Goal: Transaction & Acquisition: Purchase product/service

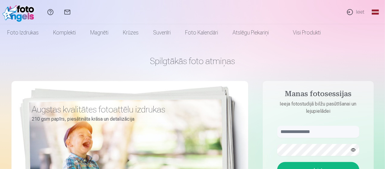
click at [360, 14] on link "Ieiet" at bounding box center [355, 12] width 28 height 24
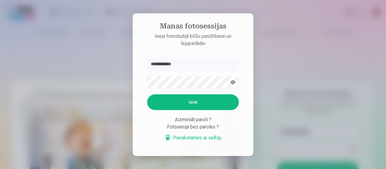
type input "**********"
click at [192, 100] on button "Ieiet" at bounding box center [193, 102] width 92 height 16
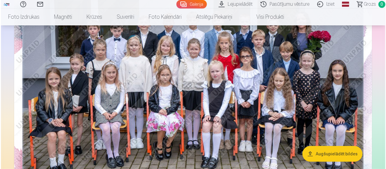
scroll to position [121, 0]
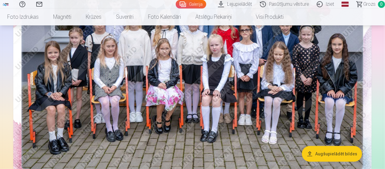
click at [222, 98] on img at bounding box center [192, 65] width 358 height 239
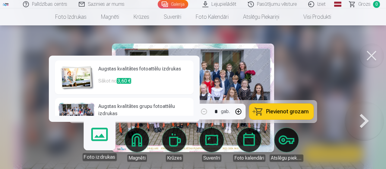
click at [104, 140] on link "Foto izdrukas" at bounding box center [99, 141] width 37 height 37
click at [110, 108] on h6 "Augstas kvalitātes grupu fotoattēlu izdrukas" at bounding box center [144, 111] width 92 height 16
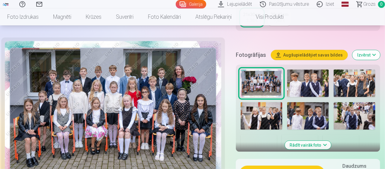
scroll to position [211, 0]
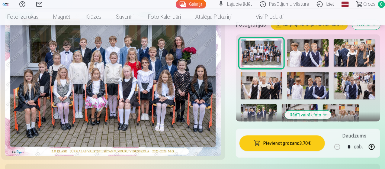
click at [289, 140] on button "Pievienot grozam : 3,70 €" at bounding box center [281, 143] width 85 height 16
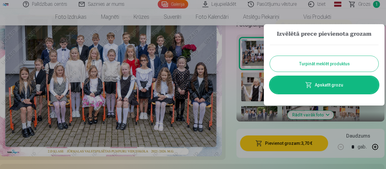
click at [302, 69] on button "Turpināt meklēt produktus" at bounding box center [324, 64] width 109 height 16
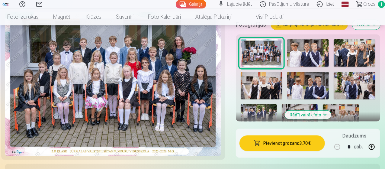
scroll to position [241, 0]
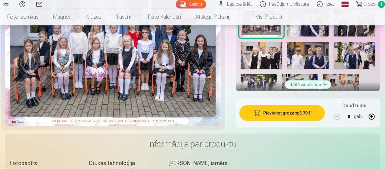
click at [359, 55] on img at bounding box center [354, 56] width 42 height 28
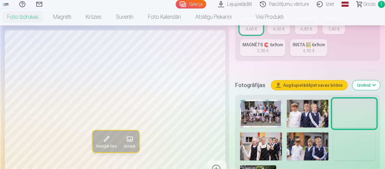
scroll to position [181, 0]
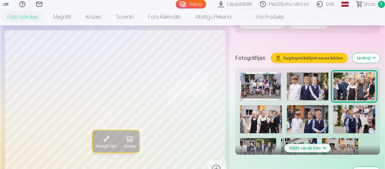
click at [309, 114] on img at bounding box center [308, 119] width 42 height 28
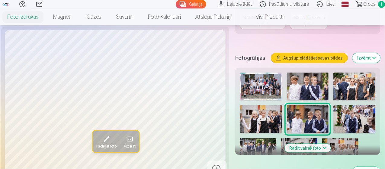
click at [308, 106] on img at bounding box center [308, 119] width 42 height 28
click at [313, 89] on img at bounding box center [308, 86] width 42 height 28
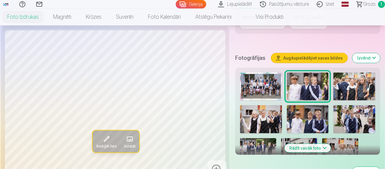
click at [360, 113] on img at bounding box center [354, 119] width 42 height 28
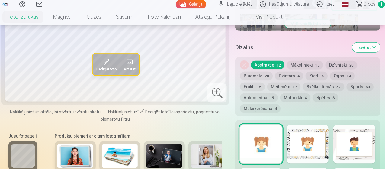
scroll to position [272, 0]
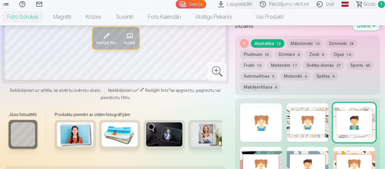
scroll to position [332, 0]
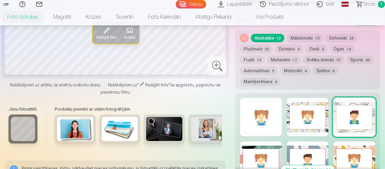
click at [256, 98] on div at bounding box center [261, 117] width 42 height 39
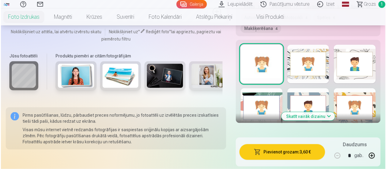
scroll to position [422, 0]
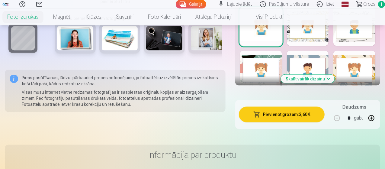
click at [279, 106] on button "Pievienot grozam : 3,60 €" at bounding box center [282, 114] width 86 height 16
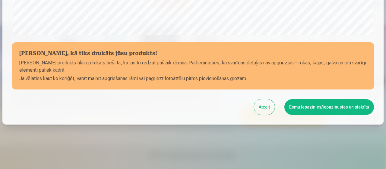
scroll to position [261, 0]
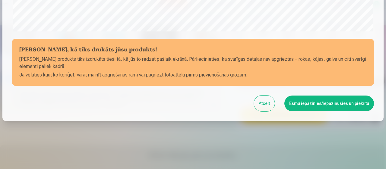
click at [311, 104] on button "Esmu iepazinies/iepazinusies un piekrītu" at bounding box center [330, 103] width 90 height 16
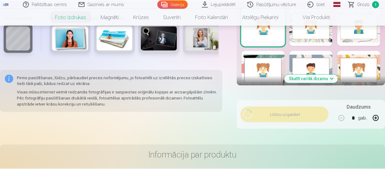
scroll to position [260, 0]
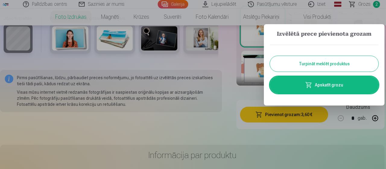
click at [326, 61] on button "Turpināt meklēt produktus" at bounding box center [324, 64] width 109 height 16
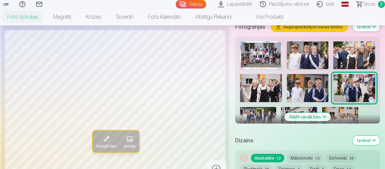
scroll to position [211, 0]
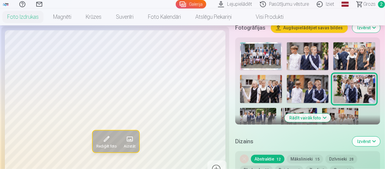
click at [320, 113] on button "Rādīt vairāk foto" at bounding box center [308, 117] width 46 height 8
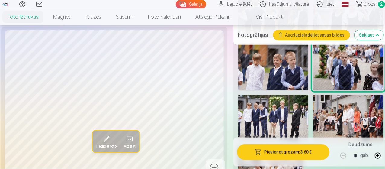
scroll to position [302, 0]
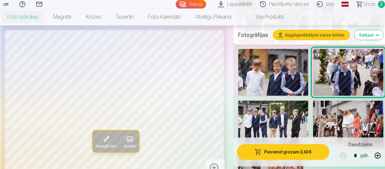
click at [294, 110] on img at bounding box center [273, 123] width 70 height 47
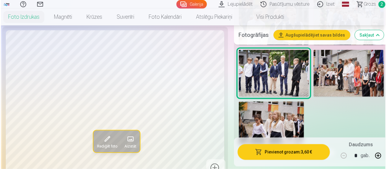
scroll to position [392, 0]
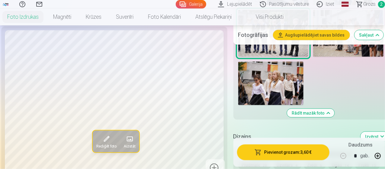
click at [288, 151] on button "Pievienot grozam : 3,60 €" at bounding box center [283, 152] width 92 height 16
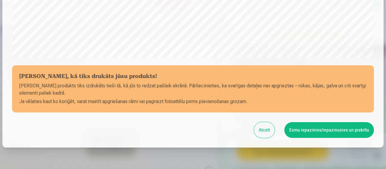
scroll to position [261, 0]
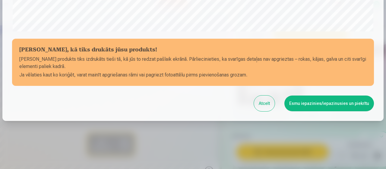
click at [311, 104] on button "Esmu iepazinies/iepazinusies un piekrītu" at bounding box center [330, 103] width 90 height 16
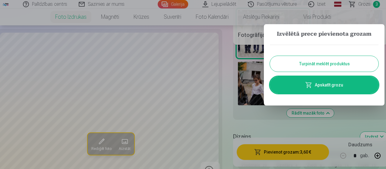
scroll to position [260, 0]
click at [331, 86] on link "Apskatīt grozu" at bounding box center [324, 84] width 109 height 17
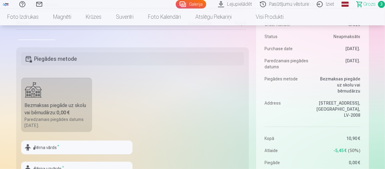
scroll to position [121, 0]
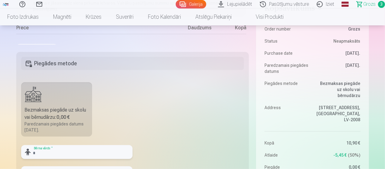
click at [90, 155] on input "text" at bounding box center [76, 152] width 111 height 14
type input "*"
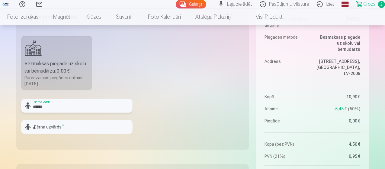
scroll to position [181, 0]
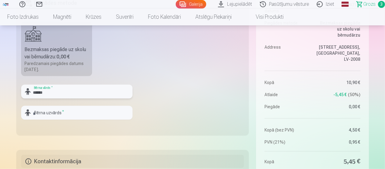
type input "******"
click at [87, 114] on input "text" at bounding box center [76, 113] width 111 height 14
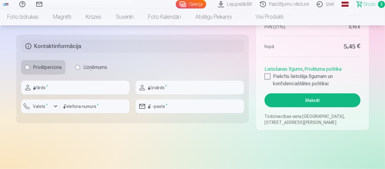
scroll to position [302, 0]
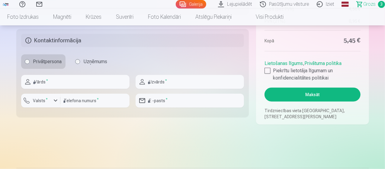
type input "********"
click at [92, 84] on input "text" at bounding box center [75, 82] width 108 height 14
type input "****"
type input "********"
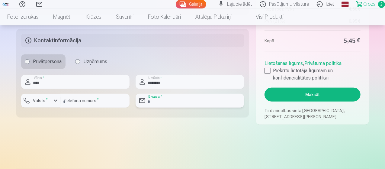
click at [171, 97] on input "email" at bounding box center [189, 101] width 108 height 14
type input "**********"
click at [266, 70] on div at bounding box center [267, 71] width 6 height 6
click at [316, 94] on button "Maksāt" at bounding box center [312, 94] width 96 height 14
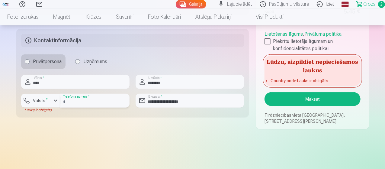
click at [92, 103] on input "********" at bounding box center [94, 101] width 69 height 14
click at [52, 100] on div "button" at bounding box center [55, 100] width 7 height 7
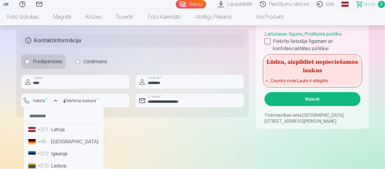
click at [57, 129] on li "+371 Latvija" at bounding box center [63, 129] width 75 height 12
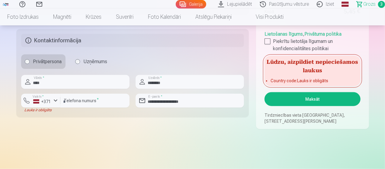
click at [300, 97] on button "Maksāt" at bounding box center [312, 99] width 96 height 14
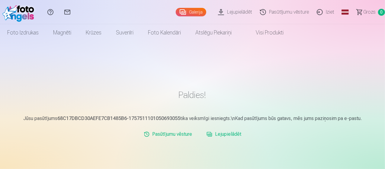
click at [313, 12] on link "Iziet" at bounding box center [325, 12] width 25 height 24
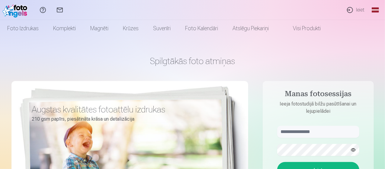
scroll to position [60, 0]
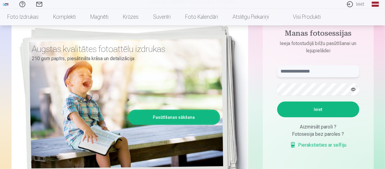
click at [314, 68] on input "text" at bounding box center [318, 71] width 82 height 12
type input "**********"
click at [277, 101] on button "Ieiet" at bounding box center [318, 109] width 82 height 16
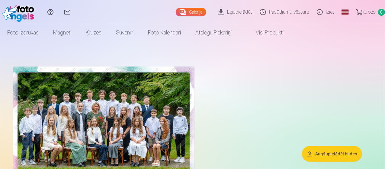
click at [150, 107] on img at bounding box center [103, 126] width 181 height 121
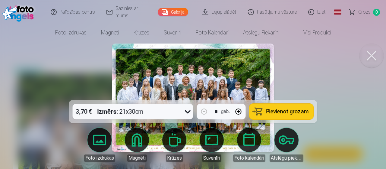
click at [151, 110] on div "3,70 € Izmērs : 21x30cm" at bounding box center [127, 111] width 109 height 16
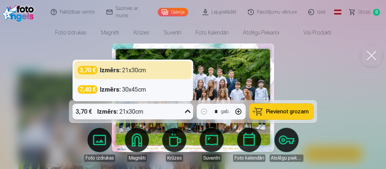
click at [151, 110] on div "3,70 € Izmērs : 21x30cm" at bounding box center [127, 111] width 109 height 16
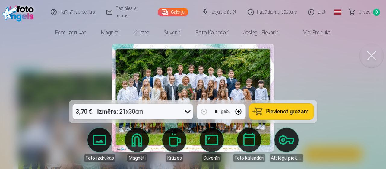
click at [298, 113] on span "Pievienot grozam" at bounding box center [287, 111] width 43 height 5
click at [370, 57] on button at bounding box center [372, 55] width 24 height 24
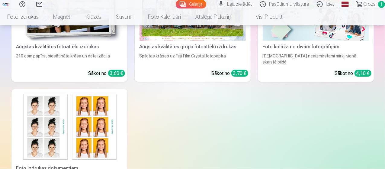
scroll to position [272, 0]
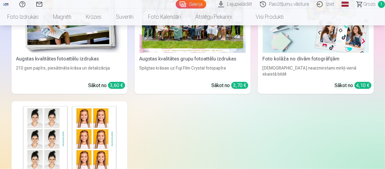
click at [139, 49] on div at bounding box center [192, 17] width 106 height 71
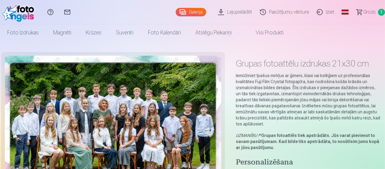
click at [358, 10] on link "Grozs 1" at bounding box center [368, 12] width 34 height 24
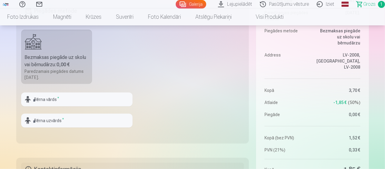
scroll to position [181, 0]
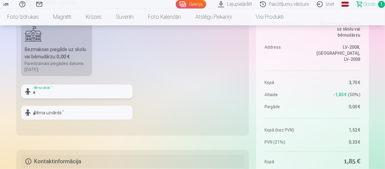
click at [60, 90] on input "text" at bounding box center [76, 91] width 111 height 14
type input "*"
type input "**********"
click at [67, 112] on input "text" at bounding box center [76, 113] width 111 height 14
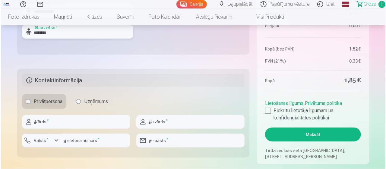
scroll to position [272, 0]
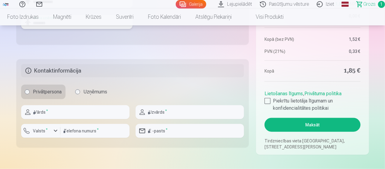
type input "********"
click at [113, 111] on input "text" at bounding box center [75, 112] width 108 height 14
type input "****"
type input "********"
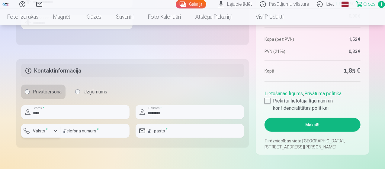
click at [48, 131] on label "Valsts *" at bounding box center [41, 131] width 20 height 6
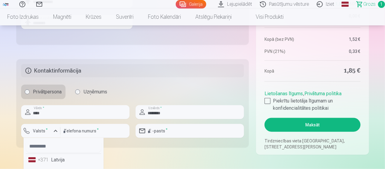
click at [51, 162] on li "+371 Latvija" at bounding box center [63, 160] width 75 height 12
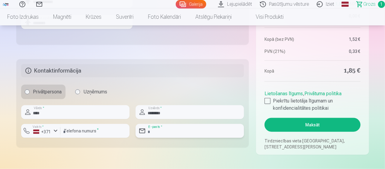
click at [195, 134] on input "email" at bounding box center [189, 131] width 108 height 14
type input "**********"
click at [267, 101] on div at bounding box center [267, 101] width 6 height 6
click at [317, 124] on button "Maksāt" at bounding box center [312, 125] width 96 height 14
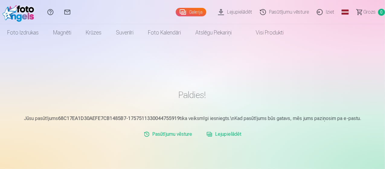
click at [318, 11] on link "Iziet" at bounding box center [325, 12] width 25 height 24
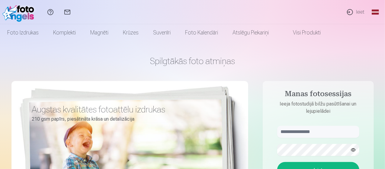
click at [359, 11] on link "Ieiet" at bounding box center [355, 12] width 28 height 24
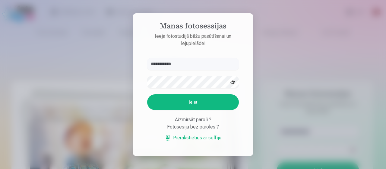
type input "**********"
click at [147, 94] on button "Ieiet" at bounding box center [193, 102] width 92 height 16
